Goal: Task Accomplishment & Management: Use online tool/utility

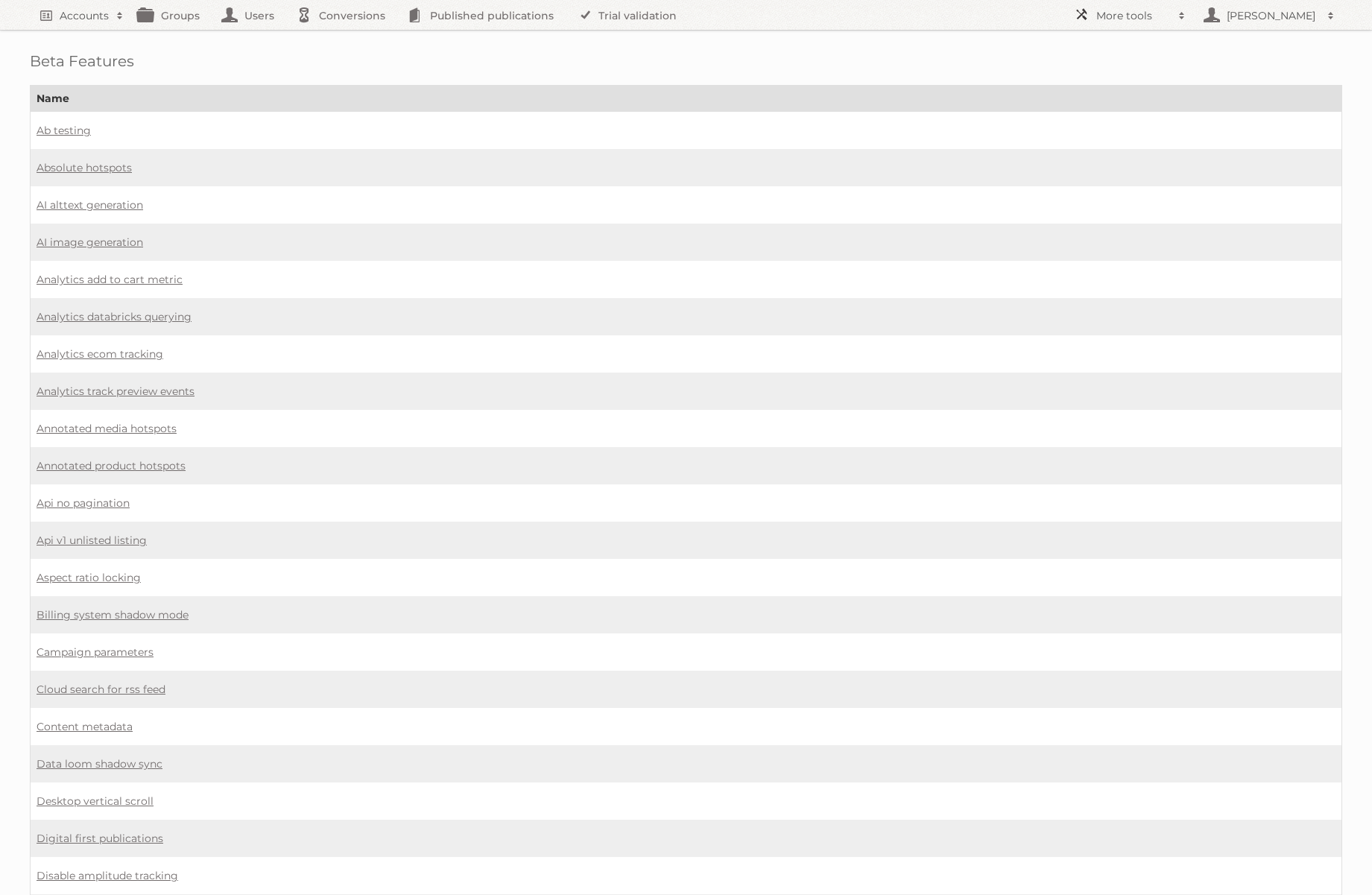
click at [1192, 11] on span at bounding box center [1182, 15] width 23 height 15
click at [1124, 238] on link "Affiliates" at bounding box center [1141, 242] width 148 height 23
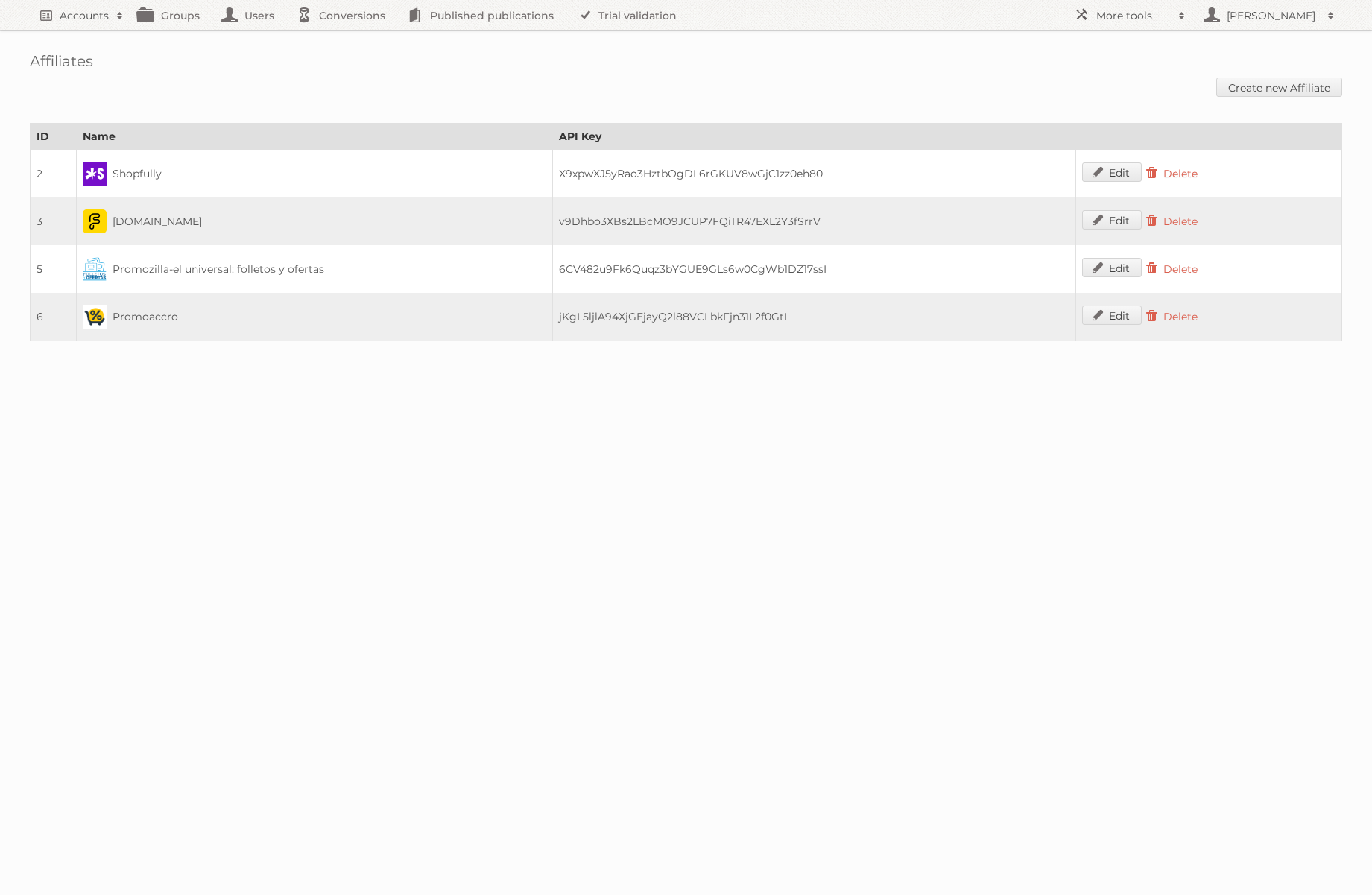
drag, startPoint x: 38, startPoint y: 266, endPoint x: 64, endPoint y: 268, distance: 26.1
click at [64, 268] on td "5" at bounding box center [53, 269] width 46 height 47
click at [1184, 14] on span at bounding box center [1182, 15] width 23 height 15
drag, startPoint x: 594, startPoint y: 469, endPoint x: 195, endPoint y: 405, distance: 404.1
click at [589, 468] on body "Accounts Search Advanced Search Create new account Groups Users Conversions Pub…" at bounding box center [686, 447] width 1372 height 895
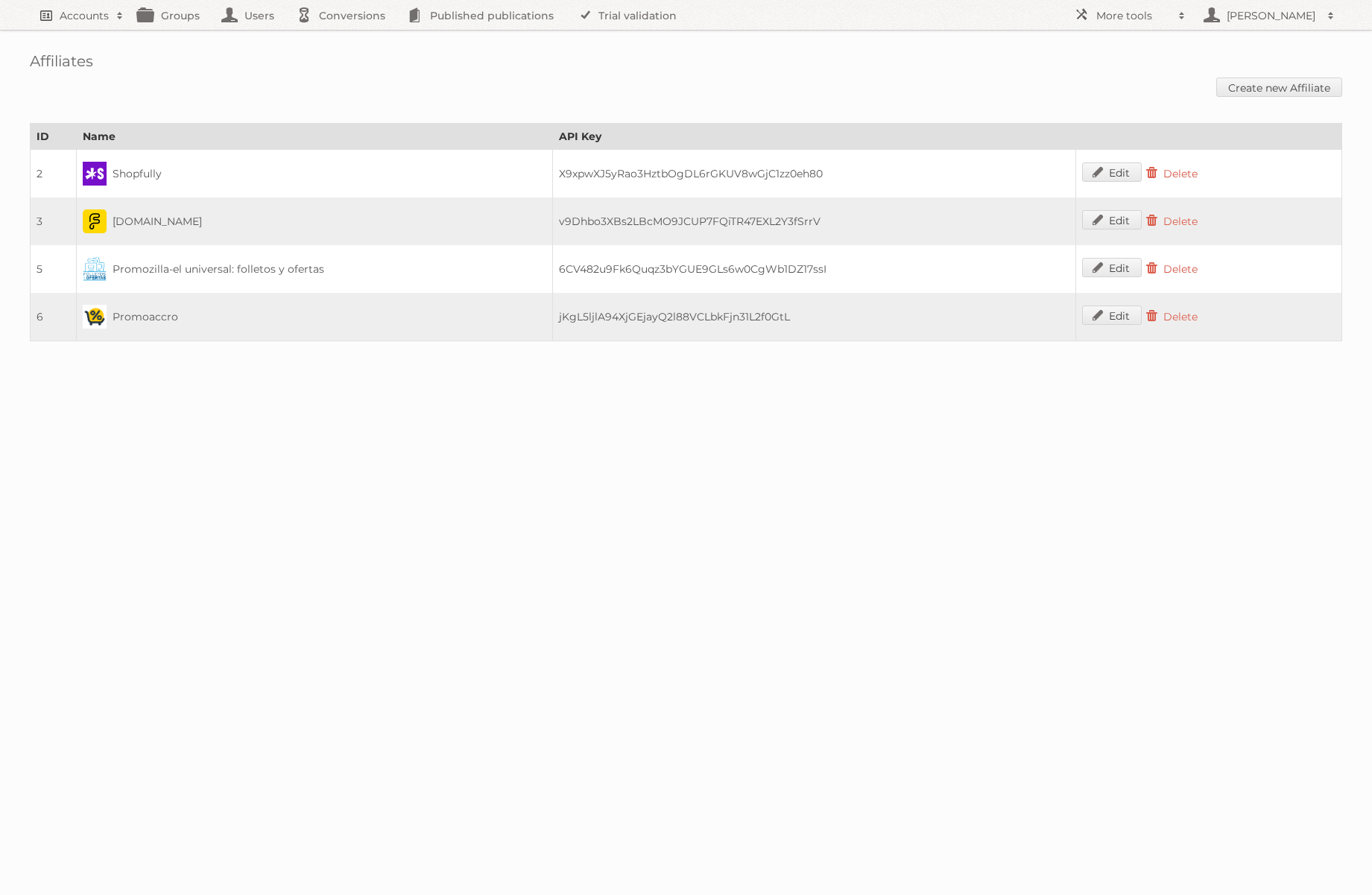
drag, startPoint x: 84, startPoint y: 32, endPoint x: 94, endPoint y: 11, distance: 23.3
click at [85, 32] on div "Affiliates Create new Affiliate ID Name API Key 2 Shopfully X9xpwXJ5yRao3HztbOg…" at bounding box center [686, 185] width 1372 height 371
click at [94, 11] on h2 "Accounts" at bounding box center [85, 15] width 49 height 15
type input"] "action"
click at [344, 38] on input "Search" at bounding box center [355, 49] width 23 height 23
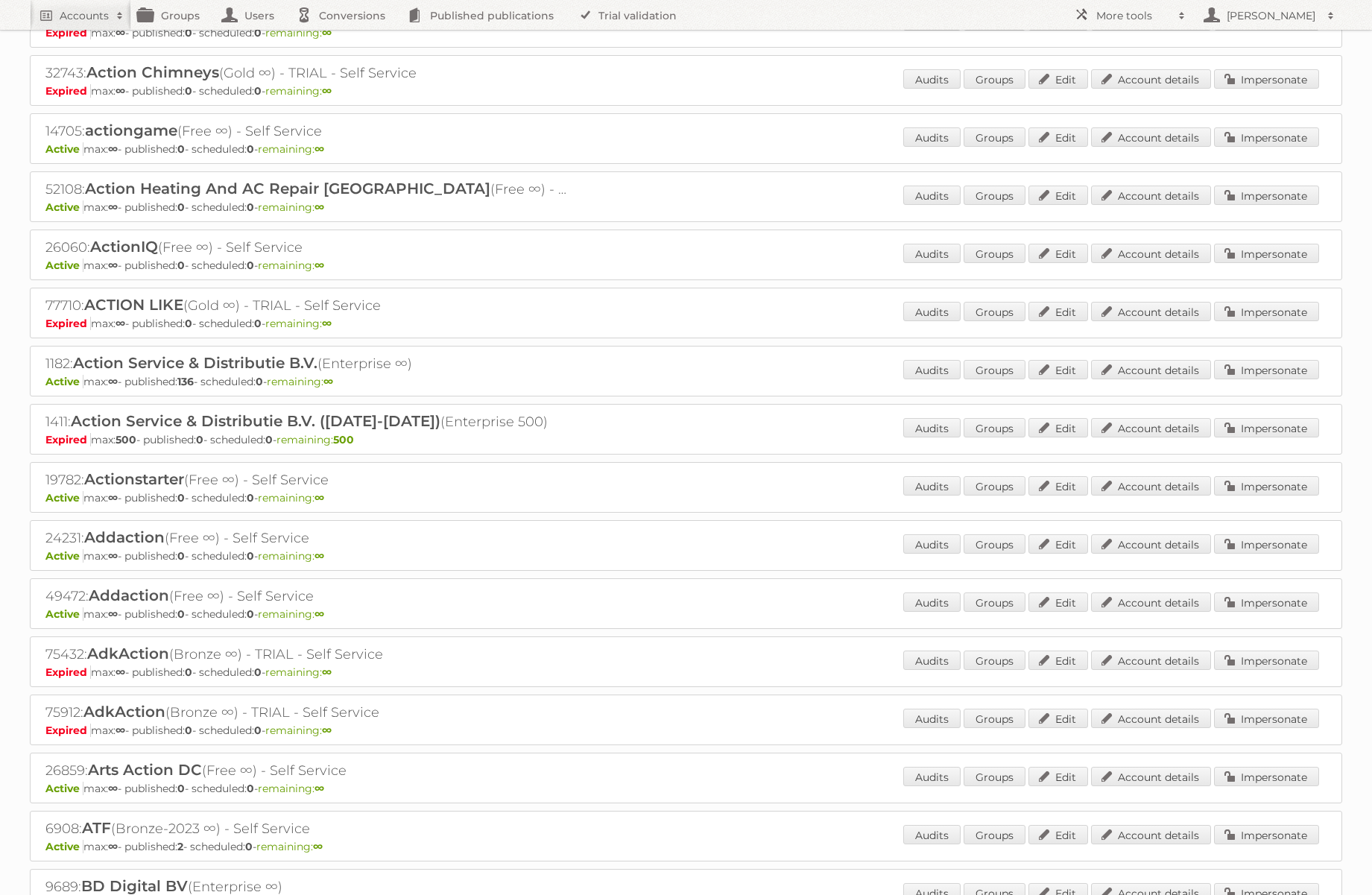
scroll to position [199, 0]
click at [1158, 359] on link "Account details" at bounding box center [1151, 369] width 120 height 20
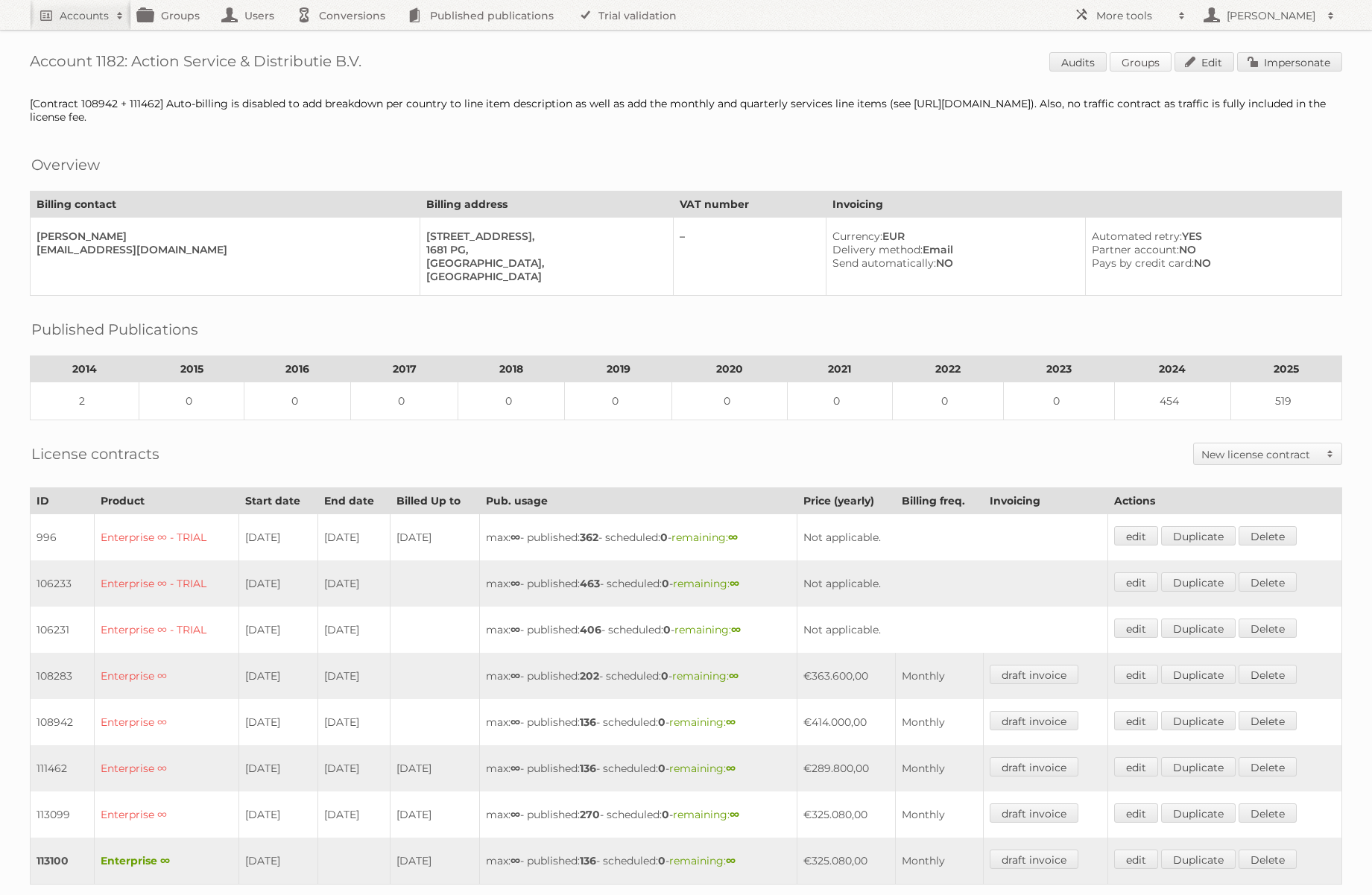
click at [1148, 63] on link "Groups" at bounding box center [1141, 62] width 62 height 20
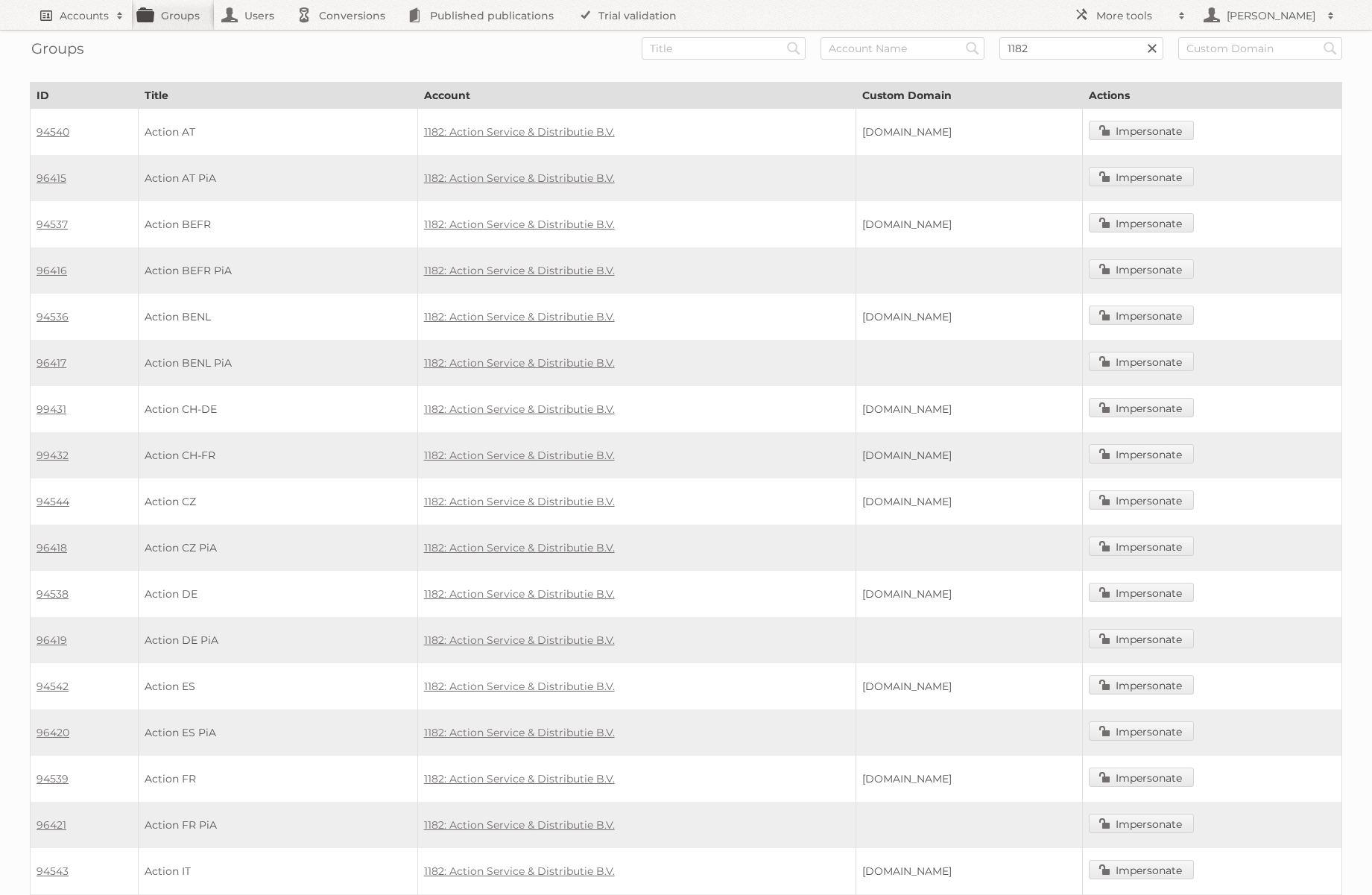
click at [84, 15] on h2 "Accounts" at bounding box center [85, 15] width 49 height 15
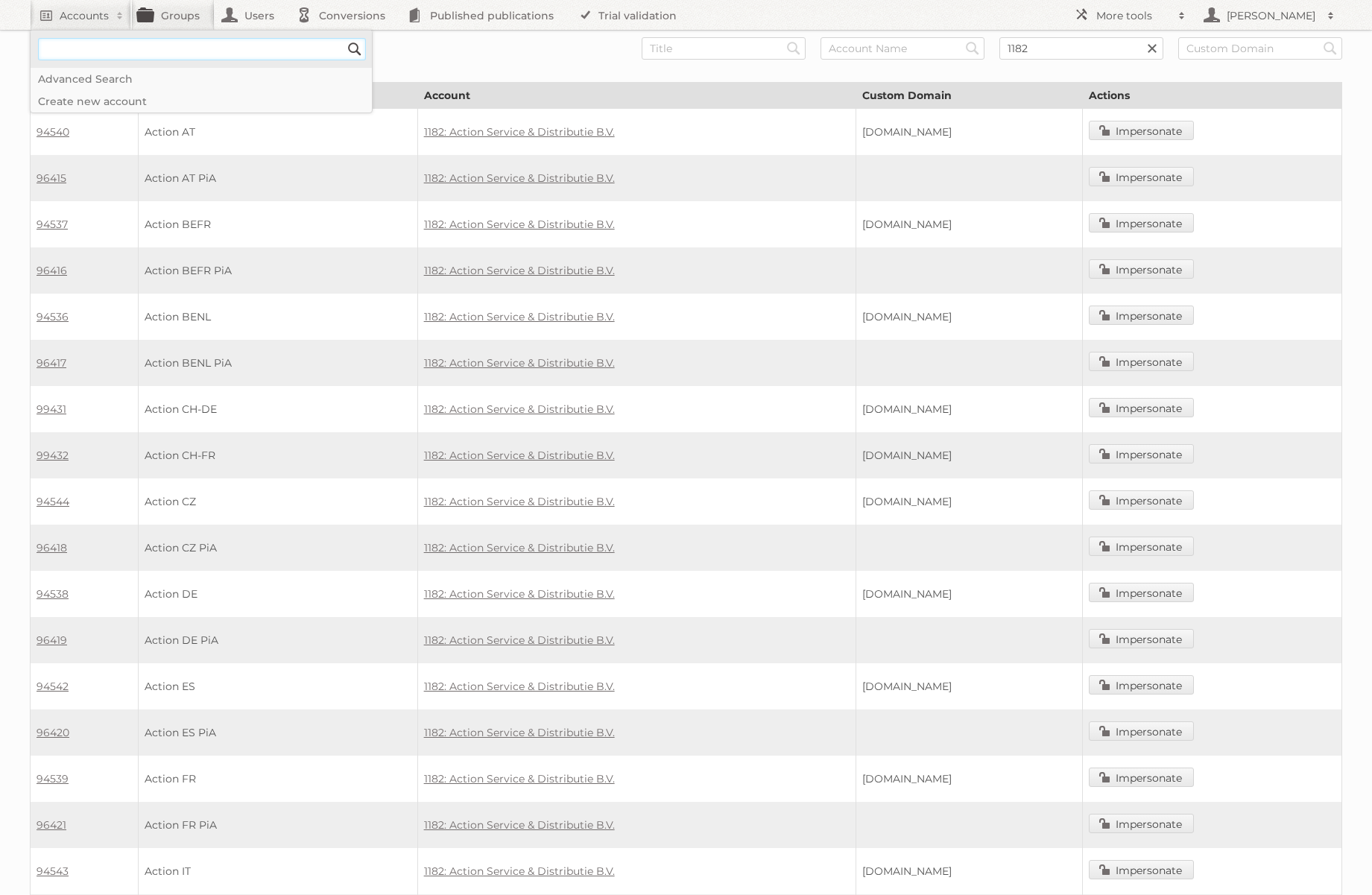
click at [98, 55] on input"] "text" at bounding box center [202, 49] width 328 height 23
type input"] "soriana"
click at [344, 38] on input "Search" at bounding box center [355, 49] width 23 height 23
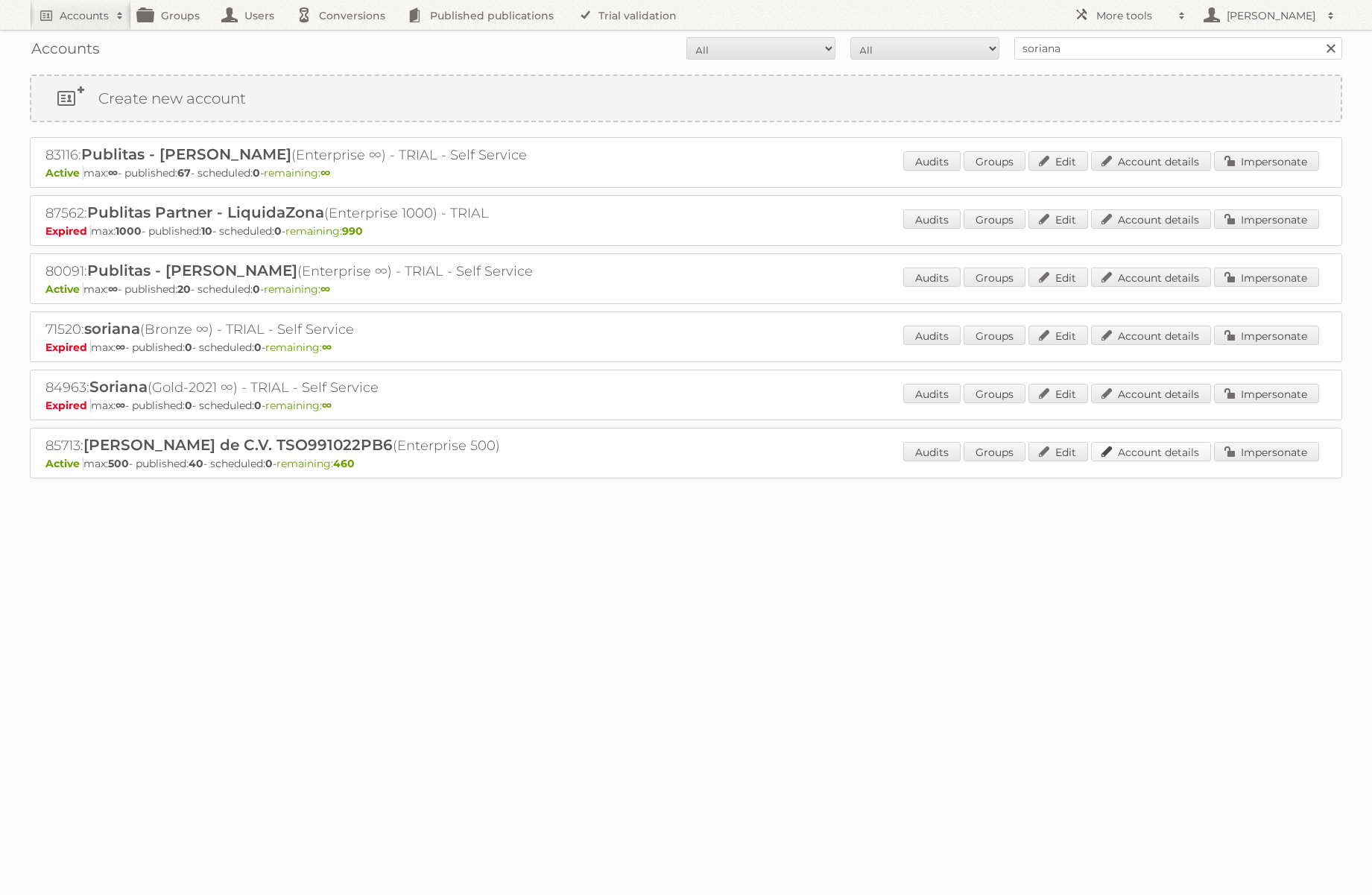
click at [1164, 447] on link "Account details" at bounding box center [1151, 452] width 120 height 20
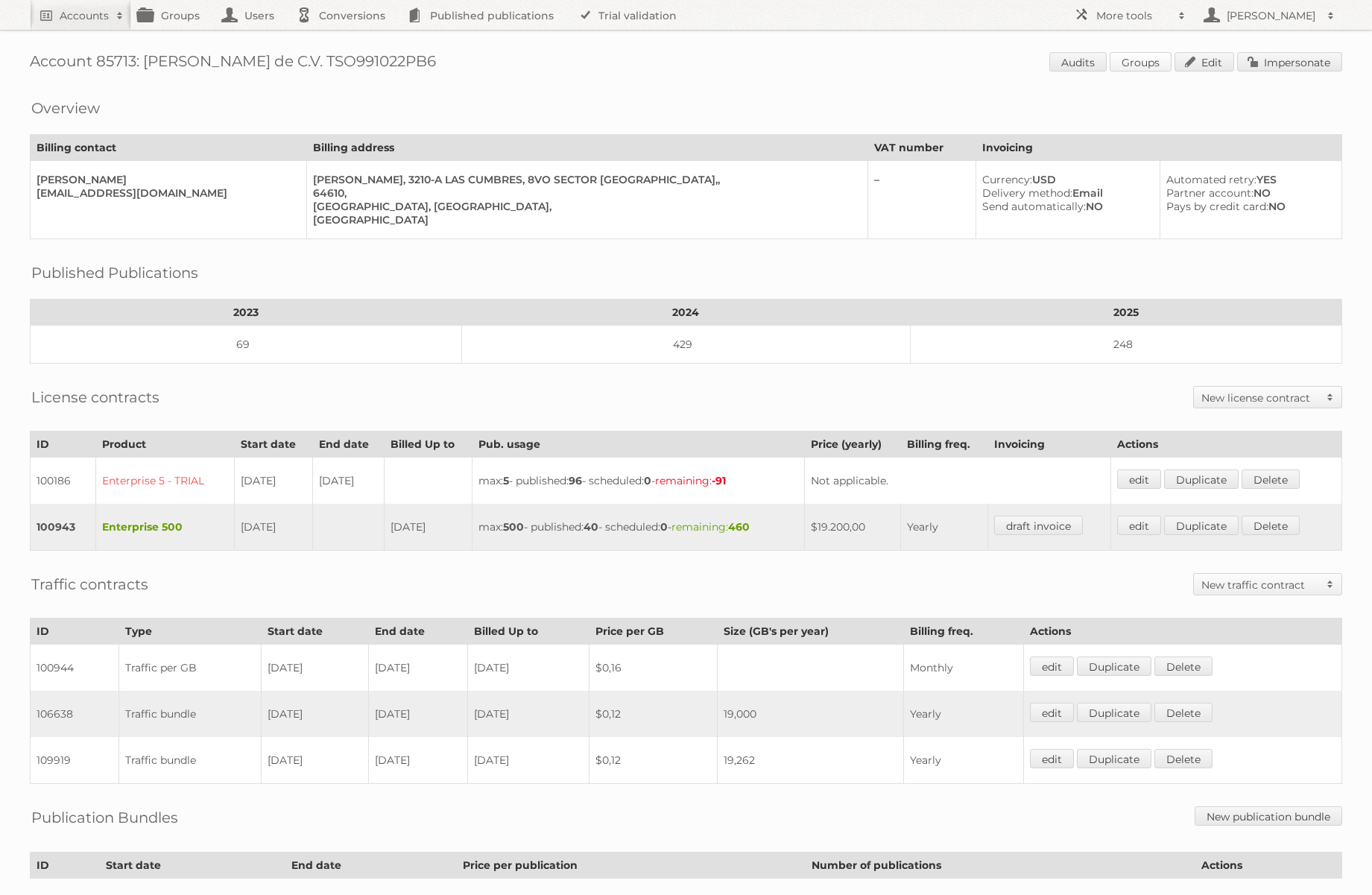
click at [1136, 57] on link "Groups" at bounding box center [1141, 62] width 62 height 20
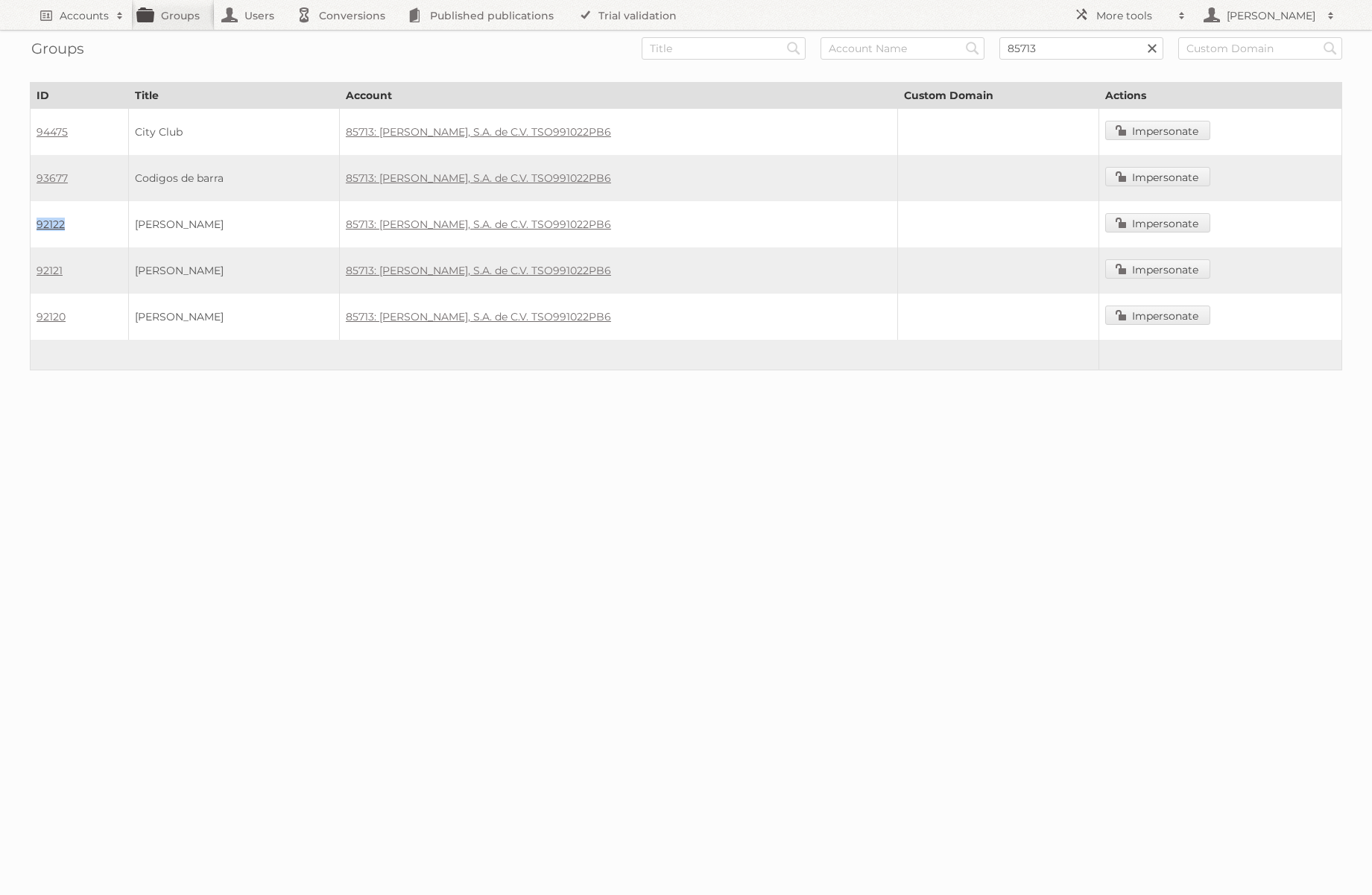
drag, startPoint x: 81, startPoint y: 222, endPoint x: 36, endPoint y: 222, distance: 45.0
click at [36, 222] on td "92122" at bounding box center [80, 224] width 98 height 46
copy link "92122"
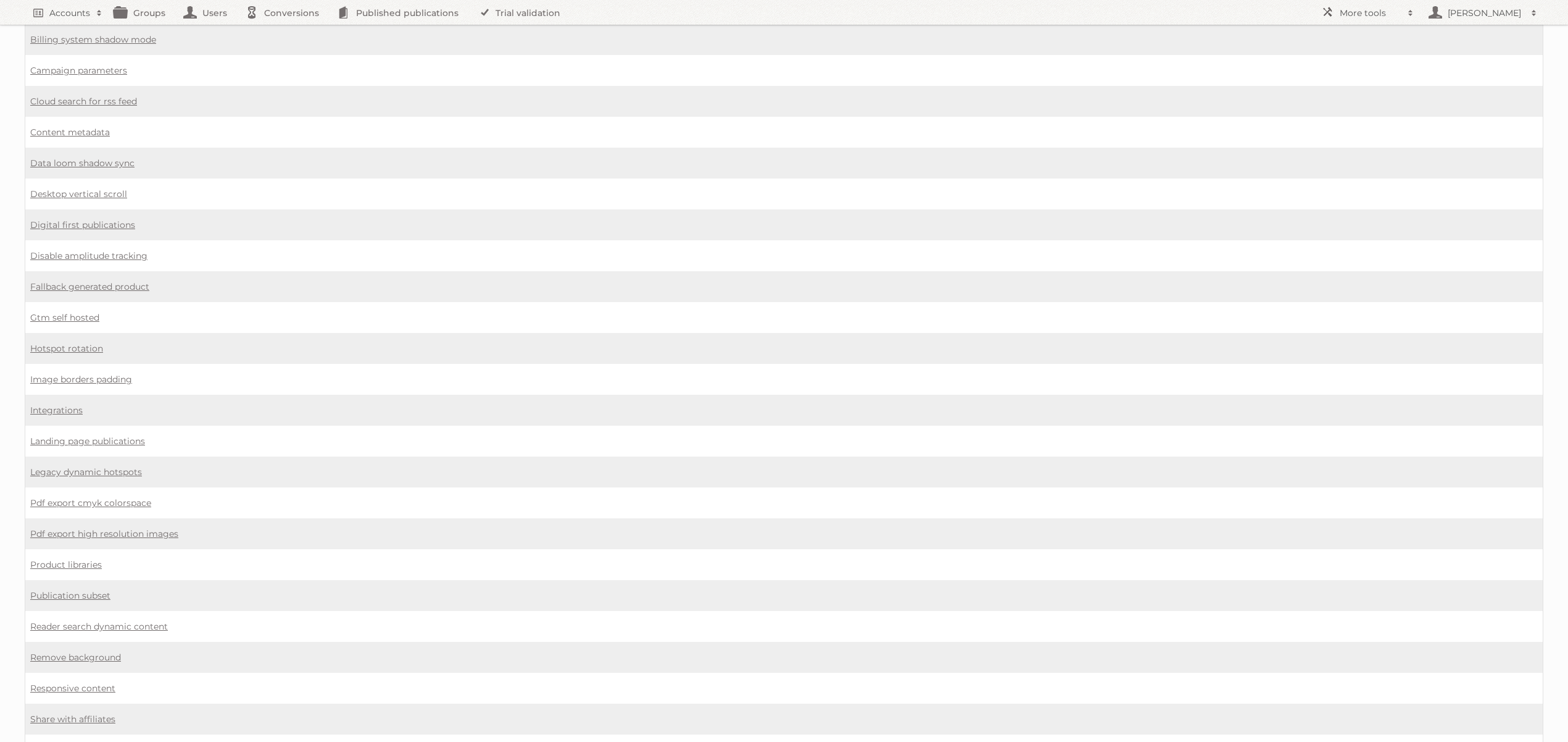
scroll to position [439, 0]
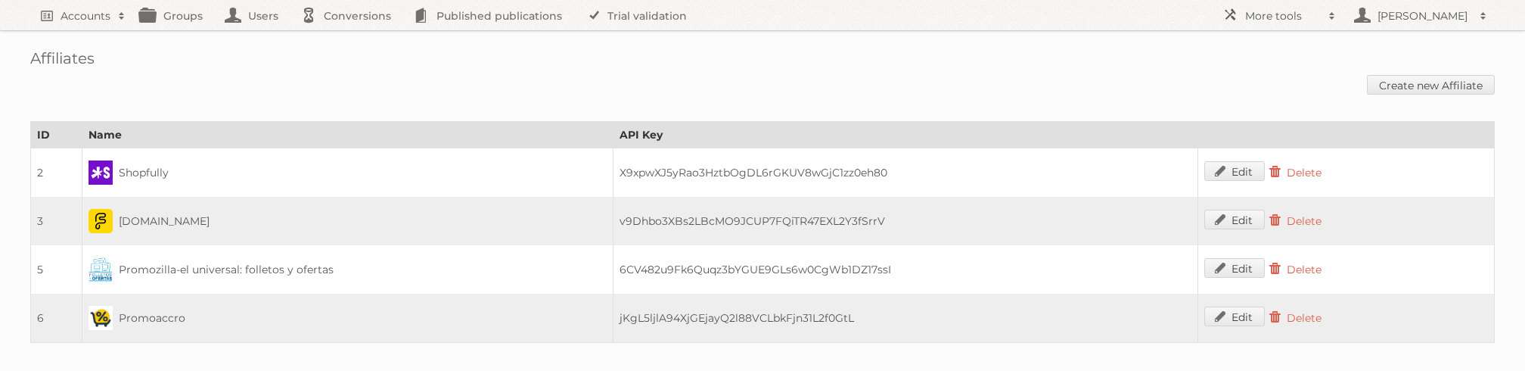
scroll to position [5, 0]
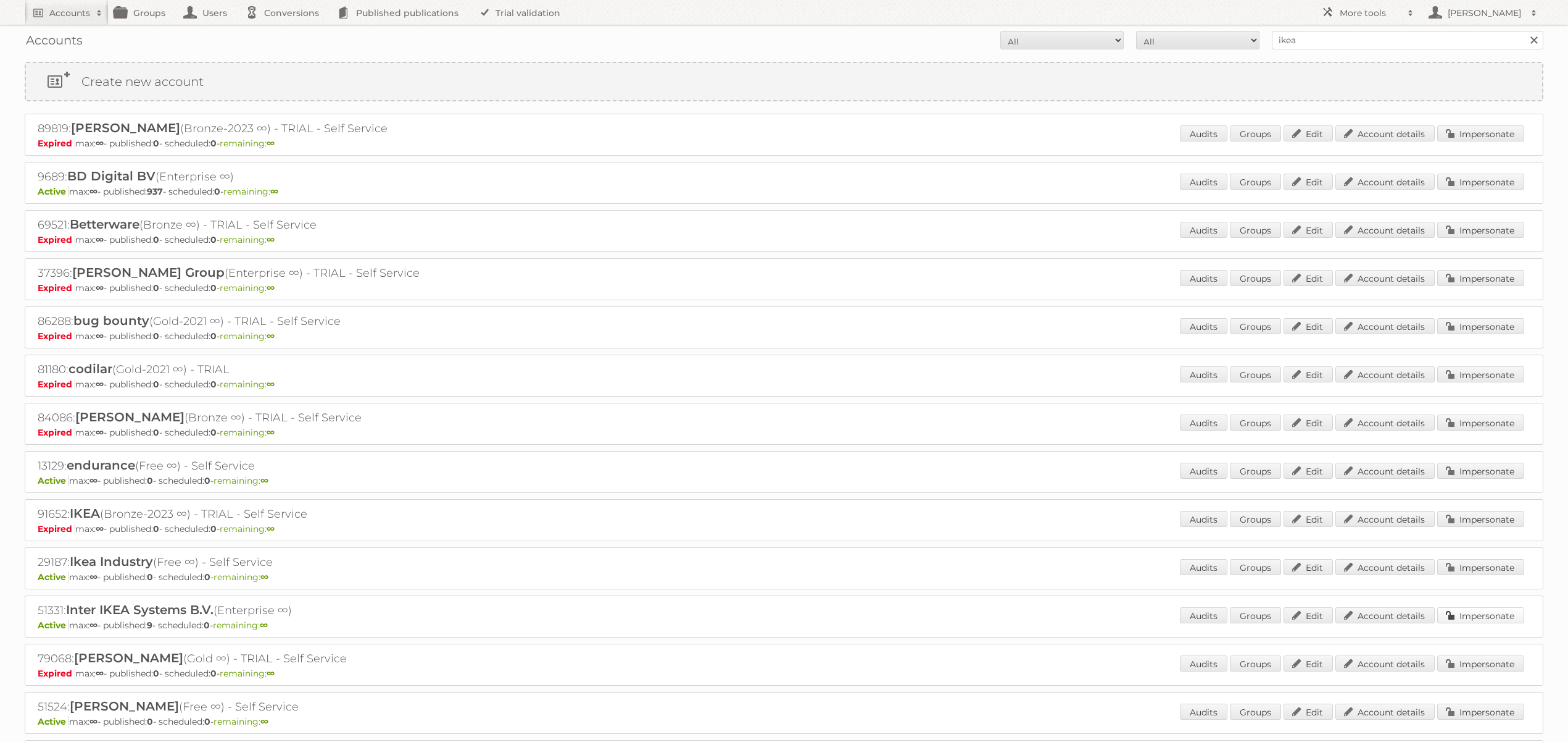
click at [1459, 611] on link "Impersonate" at bounding box center [1481, 615] width 87 height 16
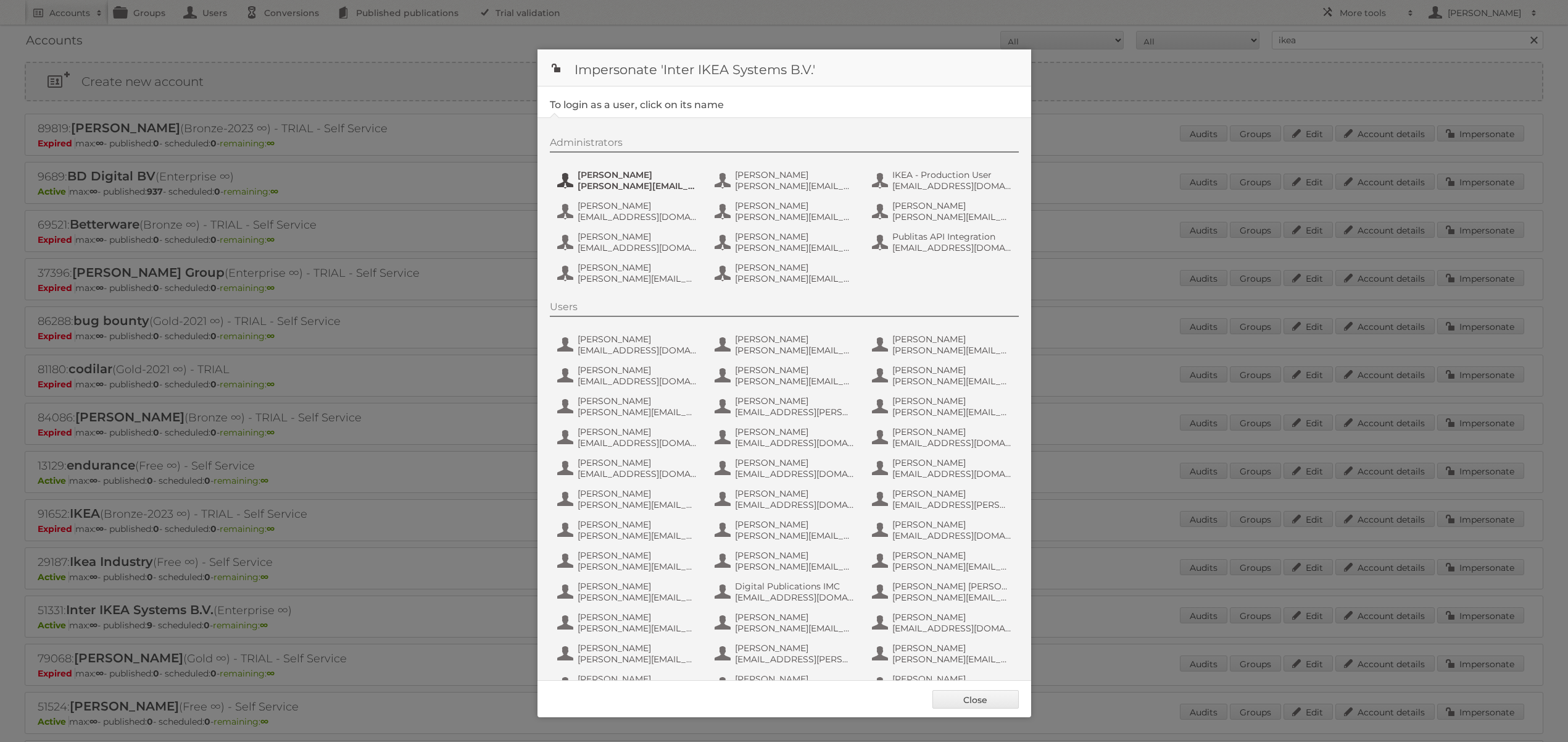
click at [610, 180] on span "[PERSON_NAME][EMAIL_ADDRESS][DOMAIN_NAME]" at bounding box center [637, 186] width 120 height 11
